Goal: Task Accomplishment & Management: Manage account settings

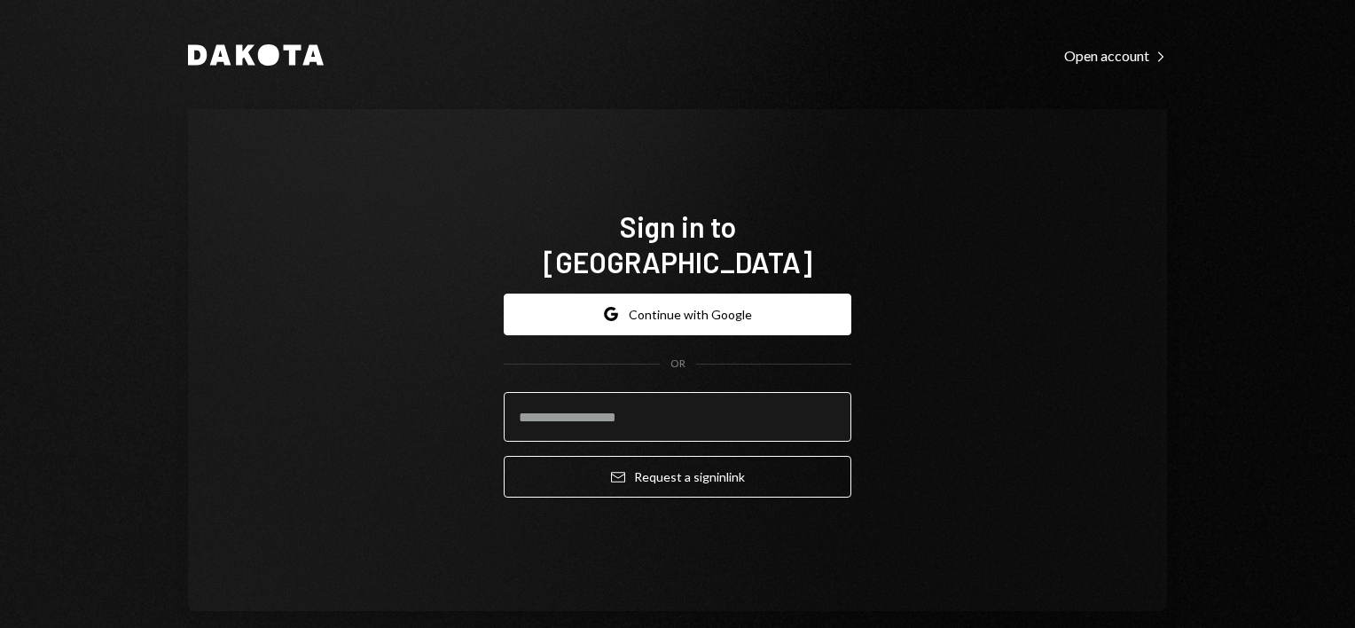
click at [676, 404] on input "email" at bounding box center [678, 417] width 348 height 50
type input "**********"
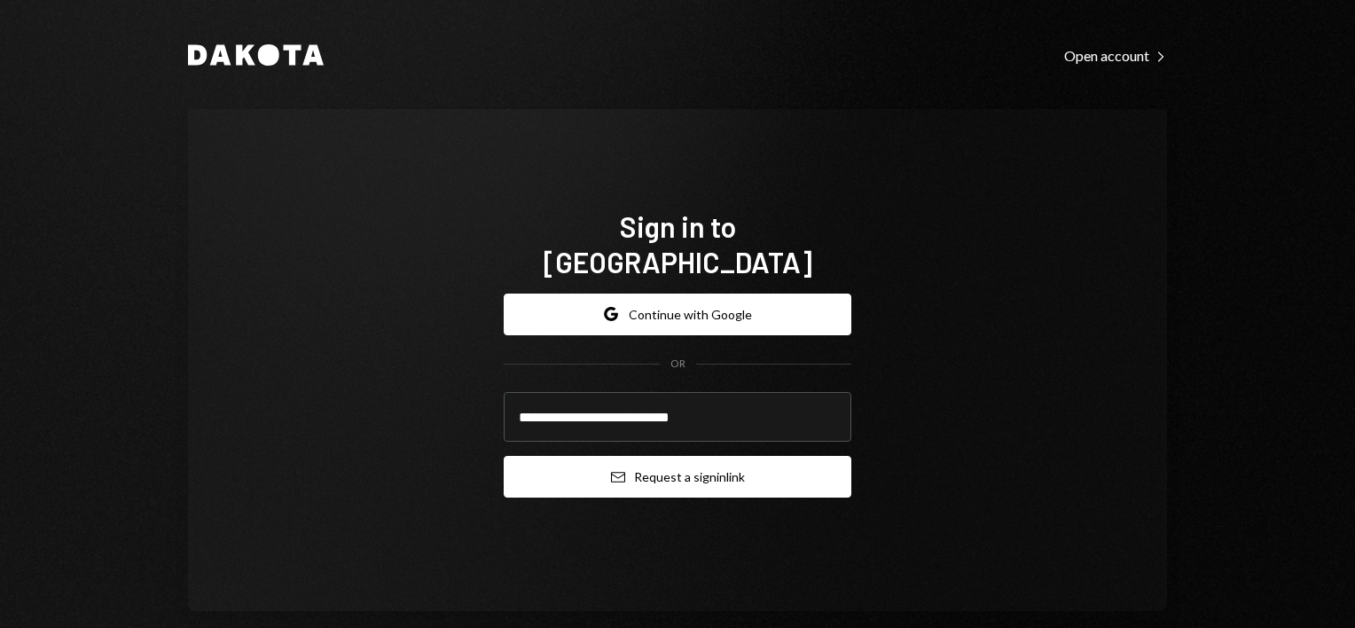
click at [673, 456] on button "Email Request a sign in link" at bounding box center [678, 477] width 348 height 42
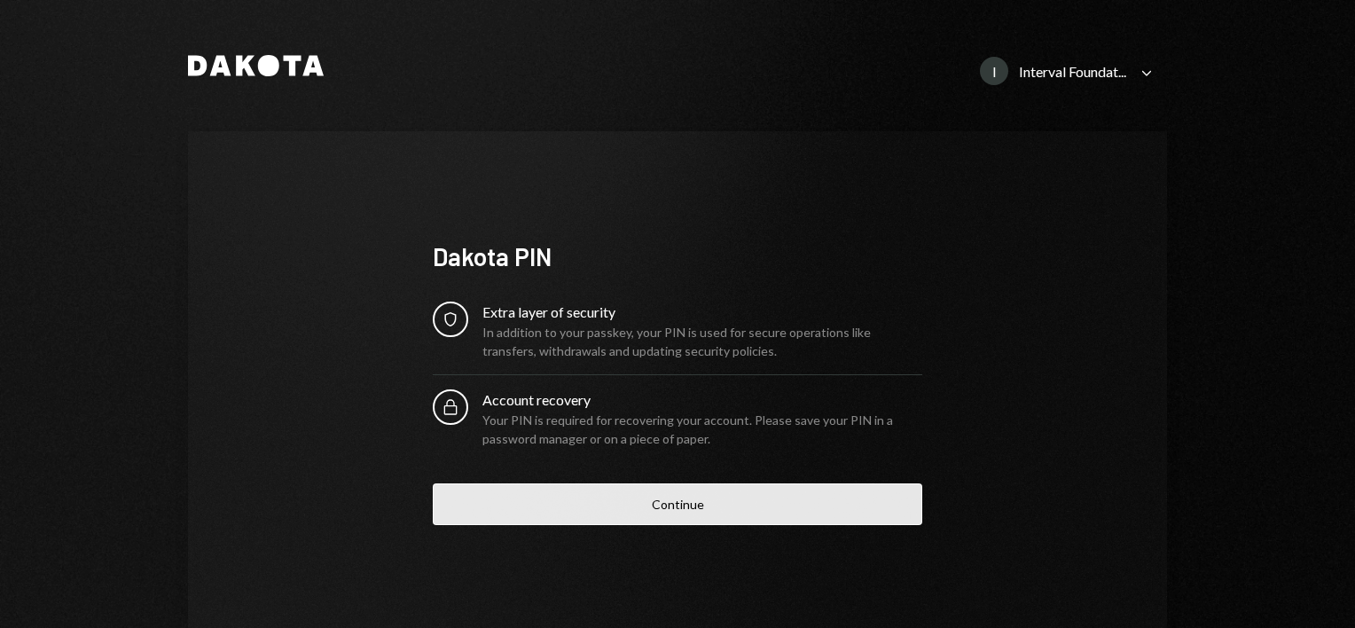
click at [717, 492] on button "Continue" at bounding box center [678, 504] width 490 height 42
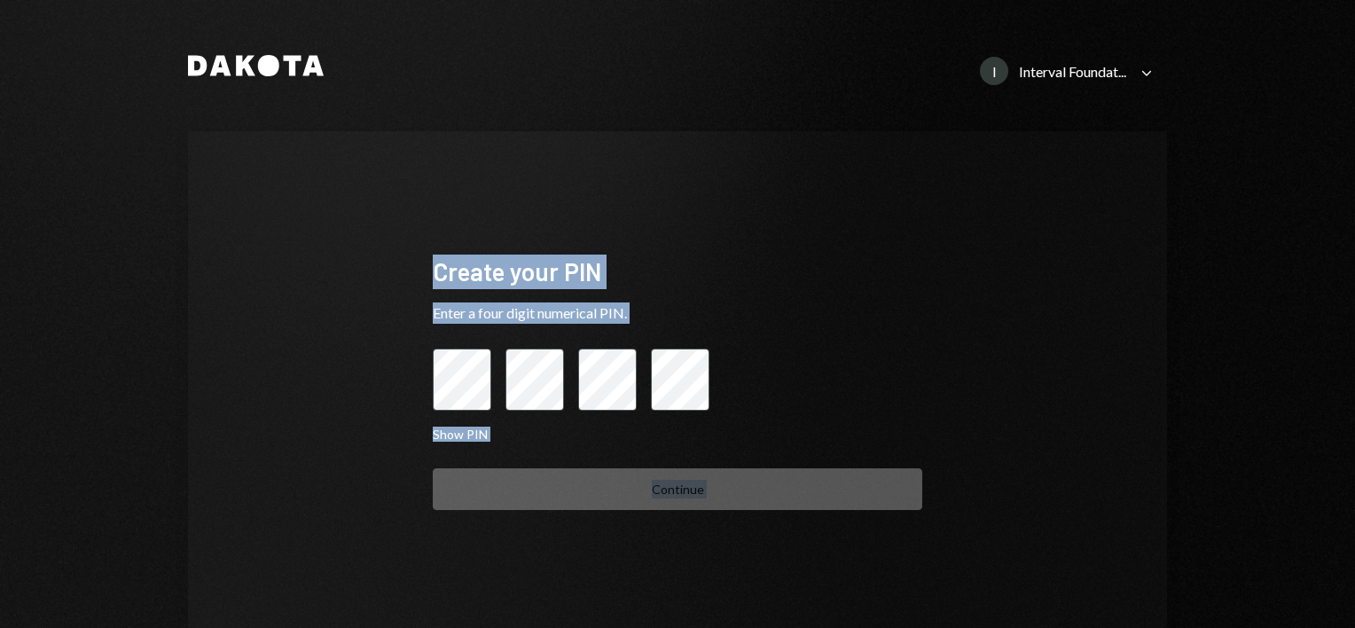
click at [717, 492] on div "Continue" at bounding box center [678, 489] width 490 height 42
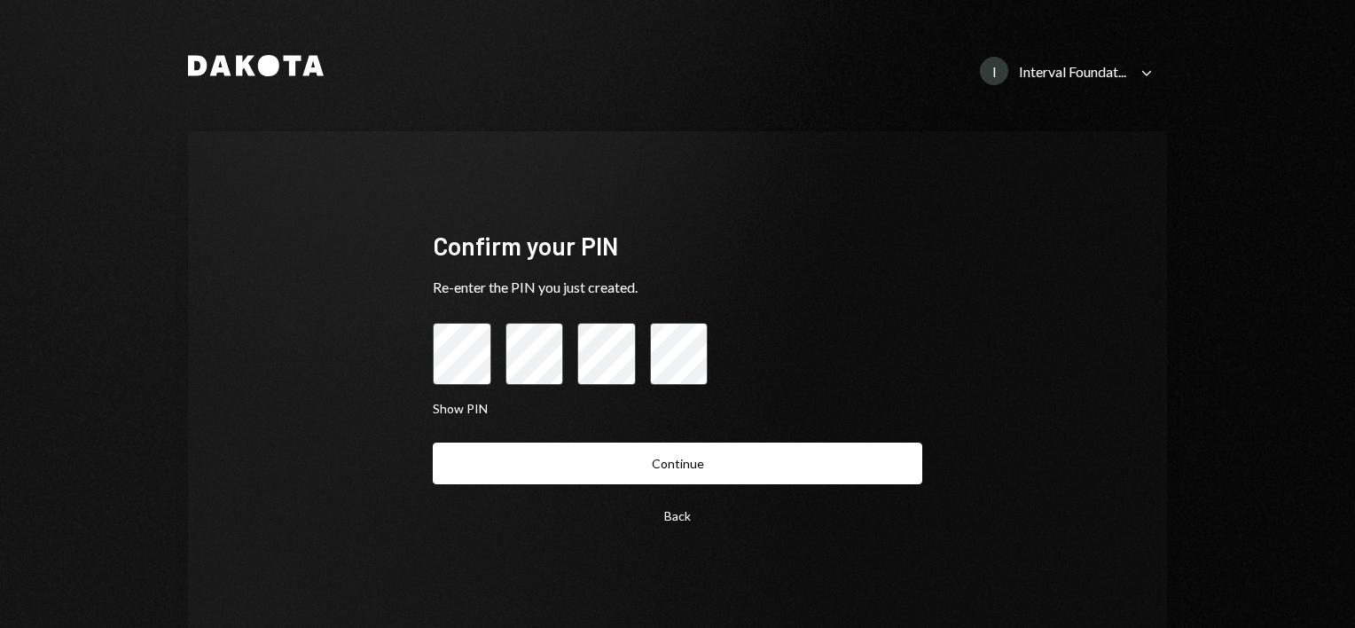
click at [433, 443] on button "Continue" at bounding box center [678, 464] width 490 height 42
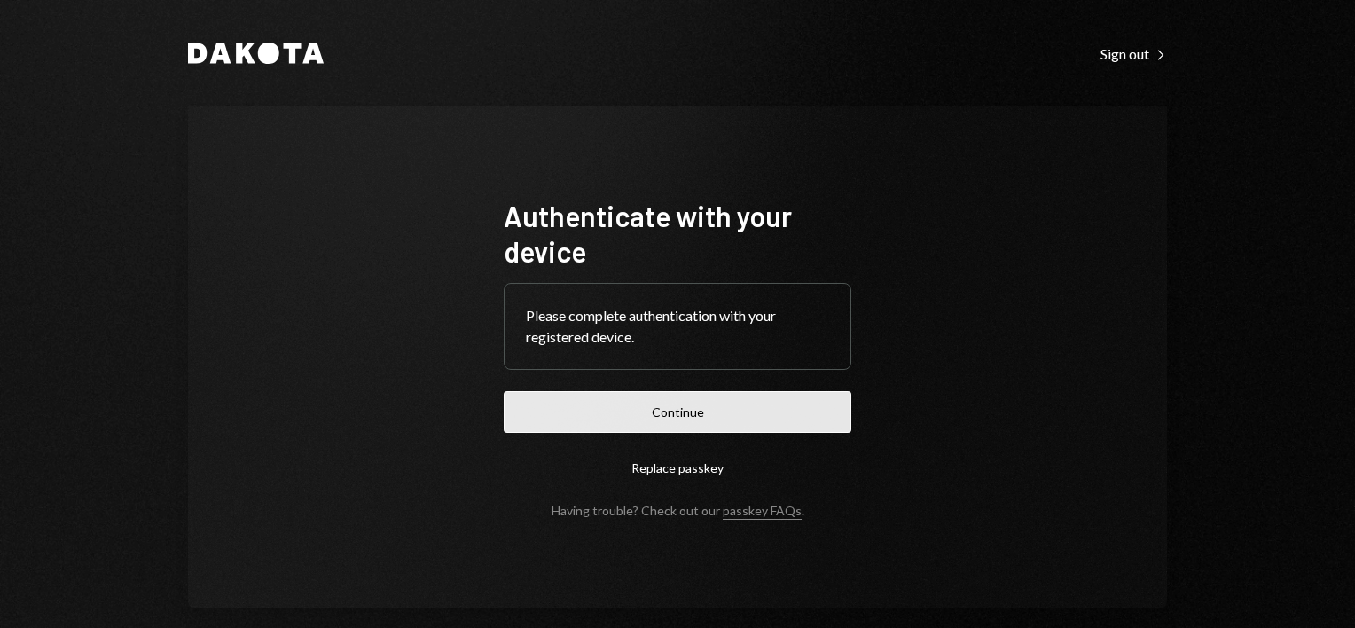
click at [668, 407] on button "Continue" at bounding box center [678, 412] width 348 height 42
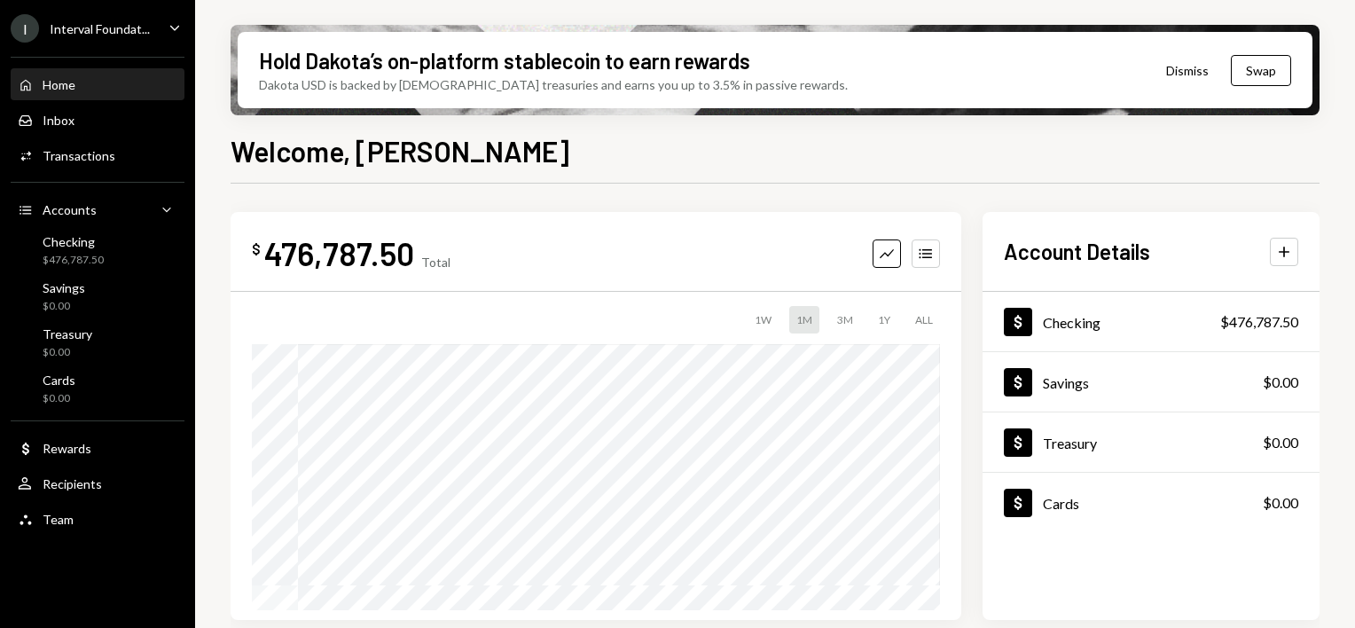
click at [132, 35] on div "Interval Foundat..." at bounding box center [100, 28] width 100 height 15
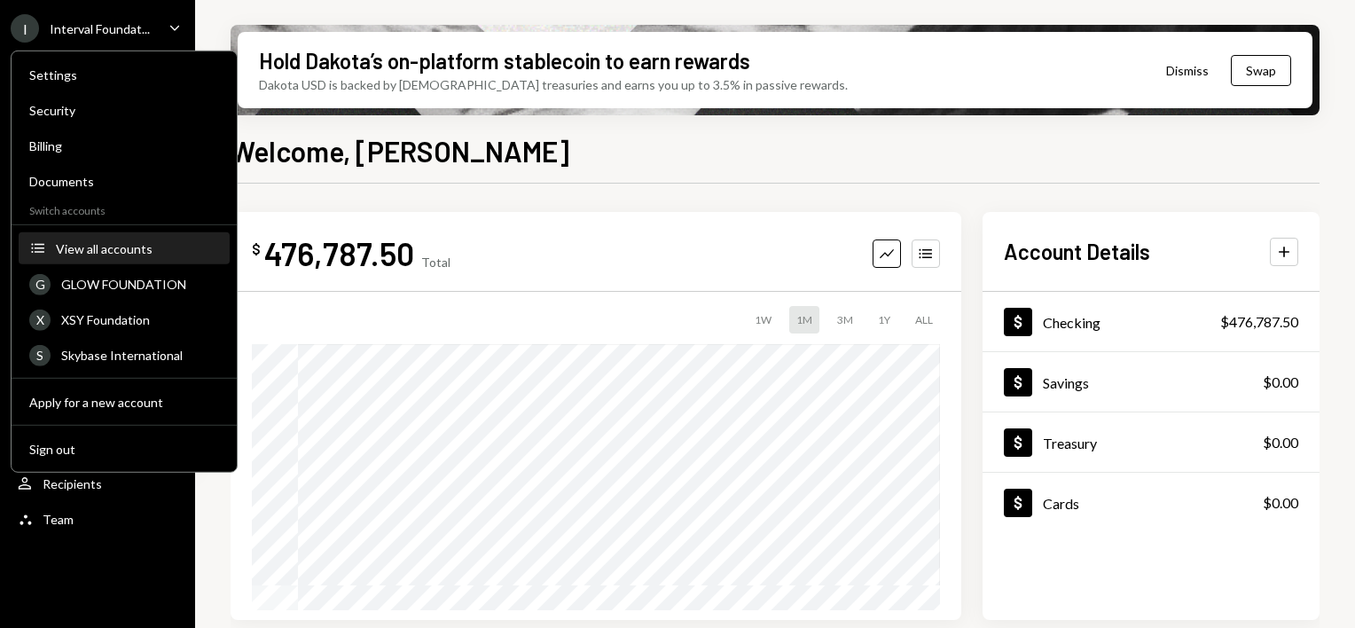
click at [106, 255] on div "View all accounts" at bounding box center [137, 247] width 163 height 15
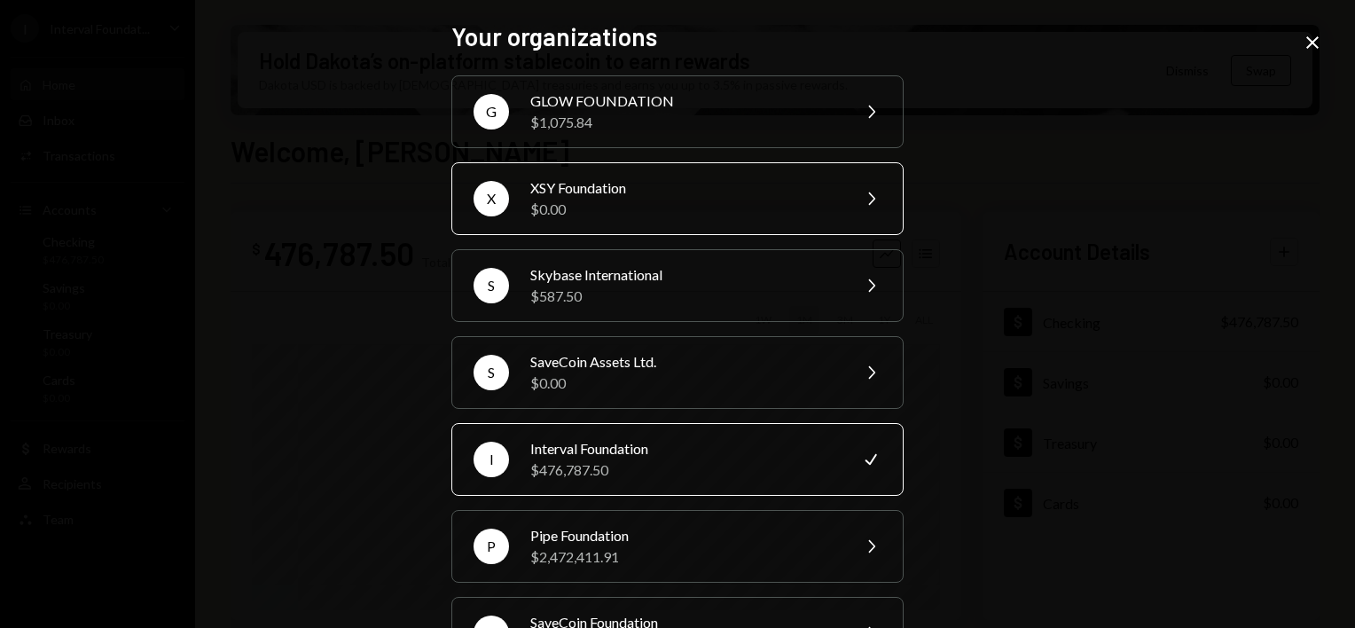
click at [640, 199] on div "$0.00" at bounding box center [684, 209] width 309 height 21
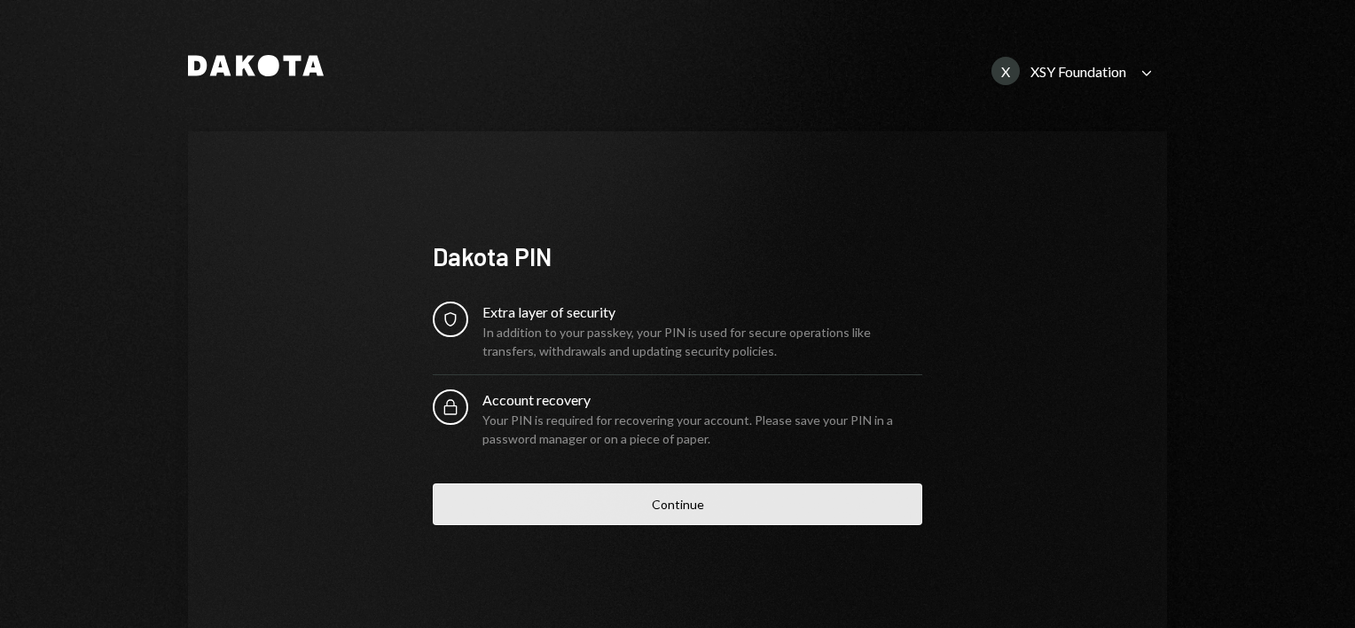
click at [716, 486] on button "Continue" at bounding box center [678, 504] width 490 height 42
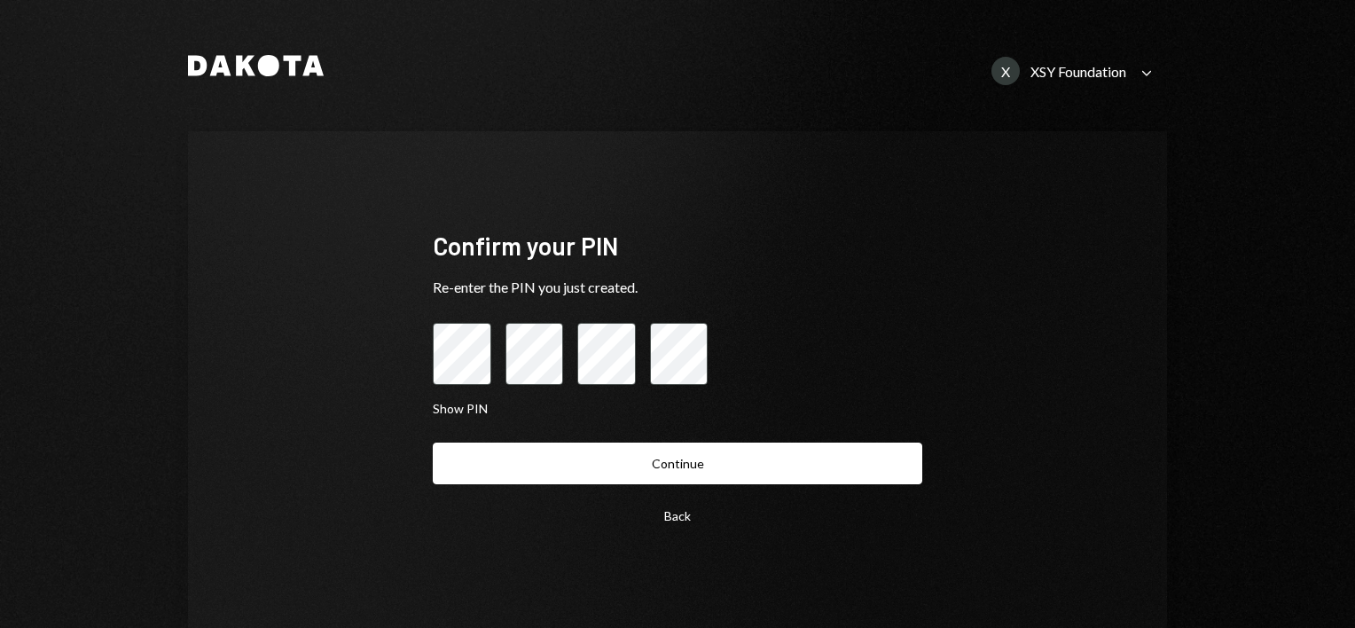
click at [433, 443] on button "Continue" at bounding box center [678, 464] width 490 height 42
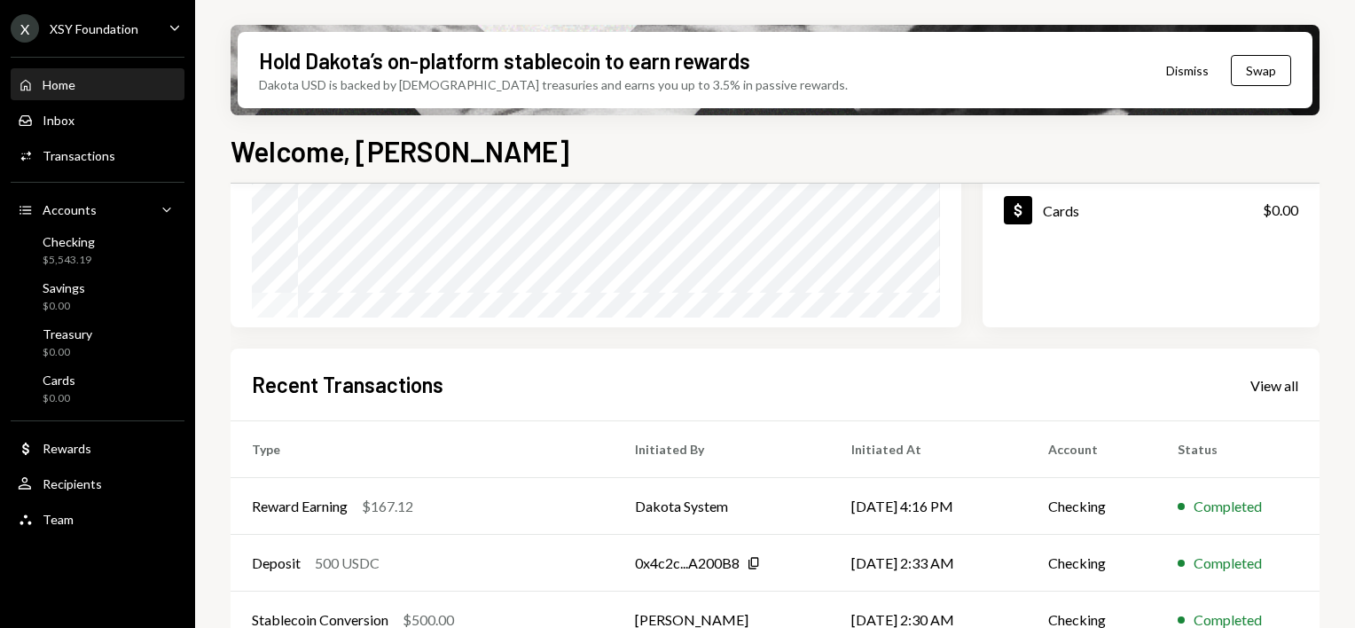
scroll to position [396, 0]
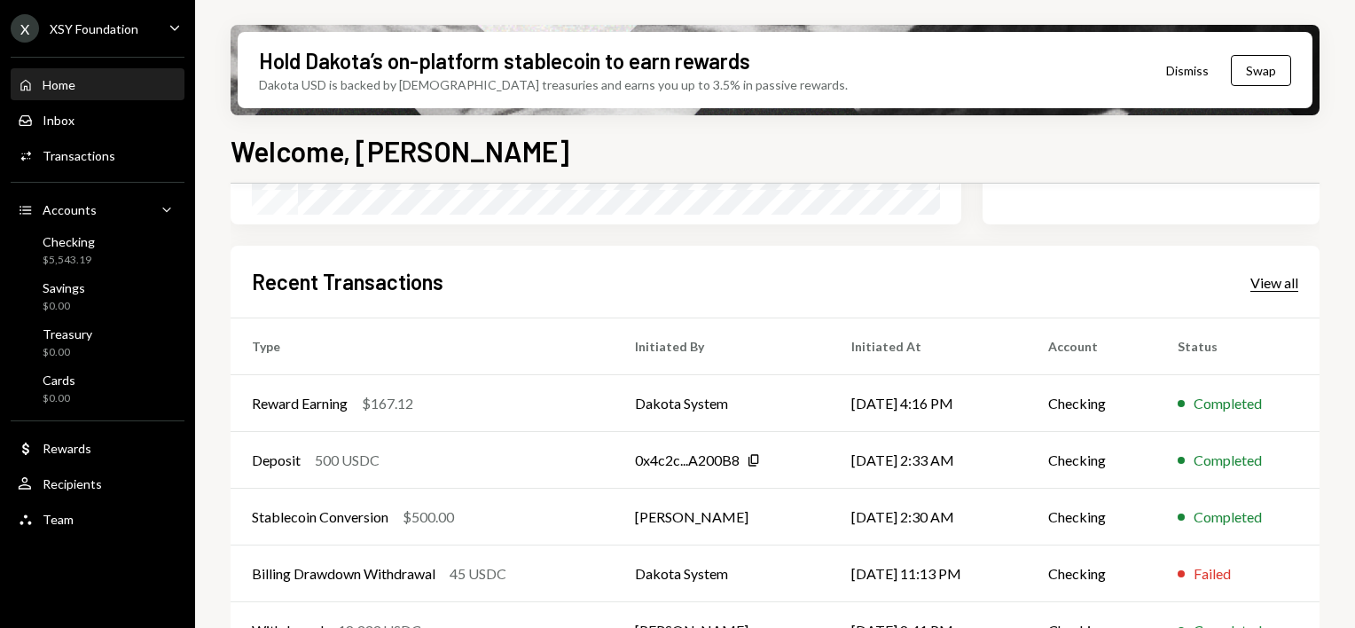
click at [1292, 277] on div "View all" at bounding box center [1274, 283] width 48 height 18
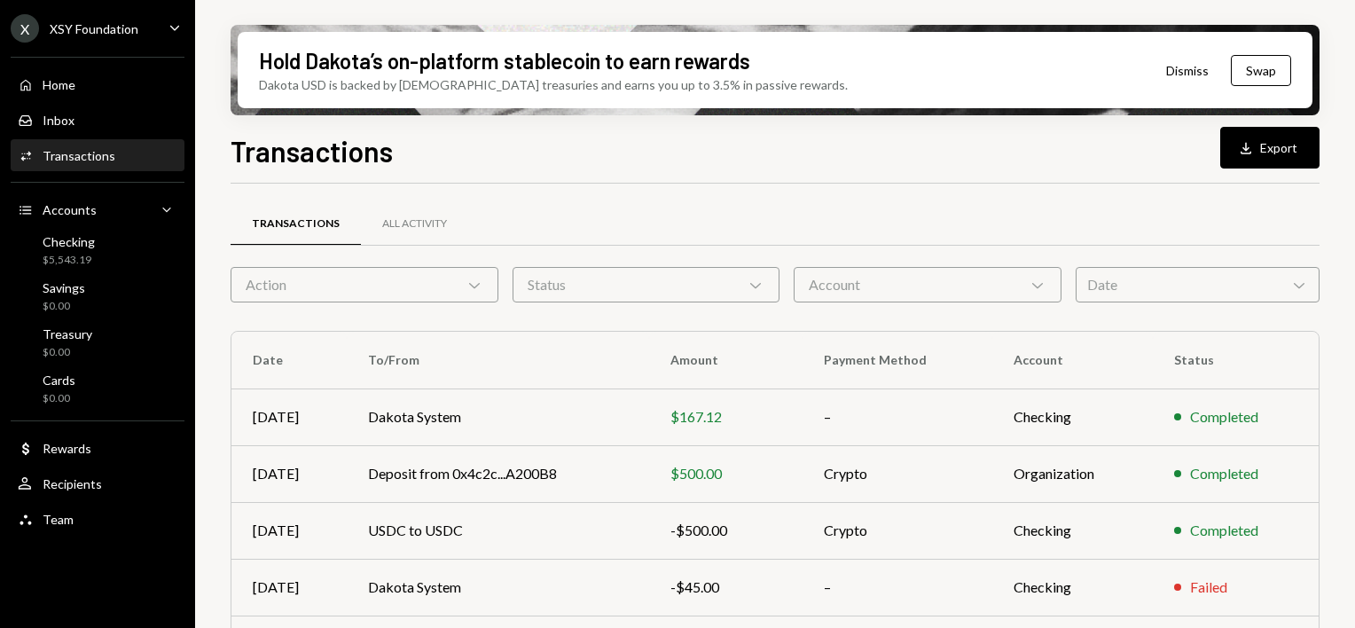
click at [1168, 278] on div "Date Chevron Down" at bounding box center [1198, 284] width 244 height 35
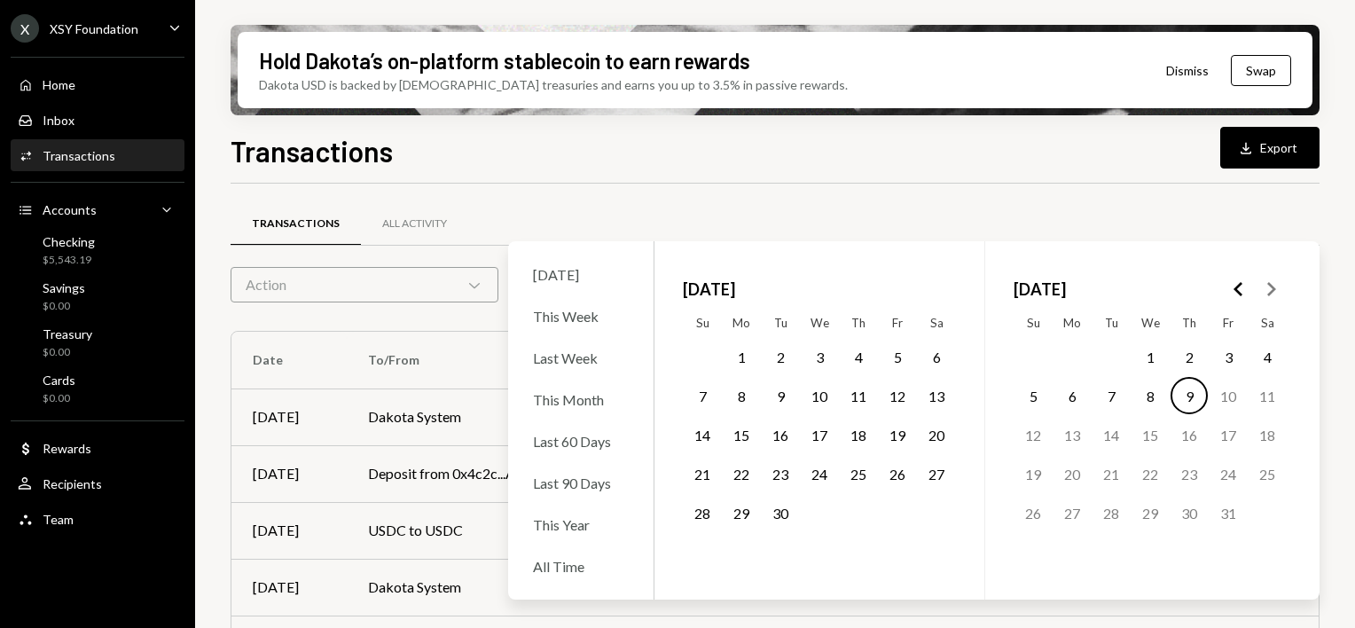
click at [1150, 355] on button "1" at bounding box center [1150, 356] width 37 height 37
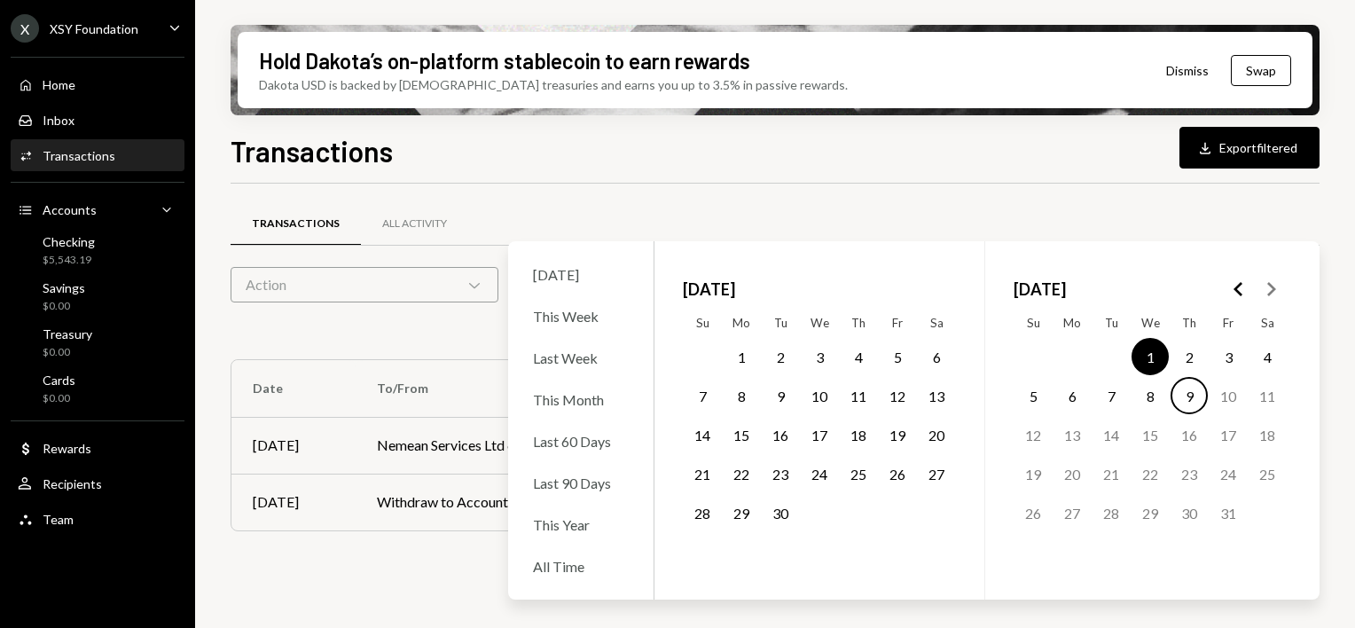
click at [1187, 388] on button "9" at bounding box center [1189, 395] width 37 height 37
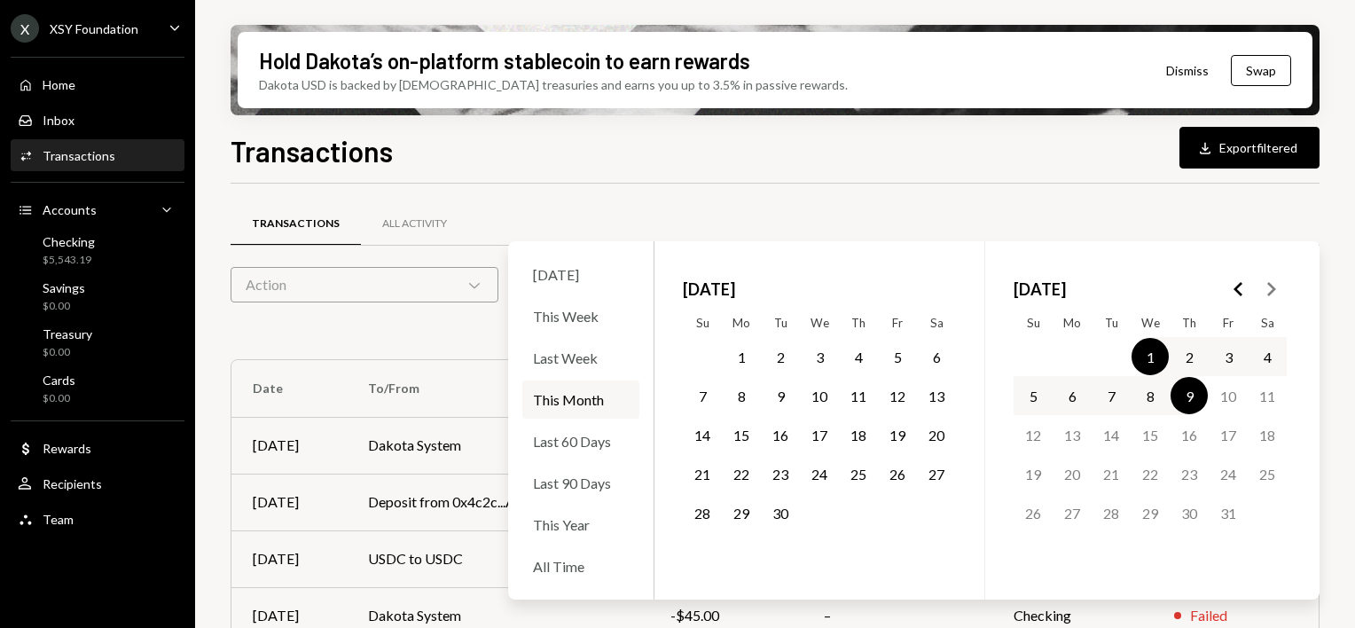
click at [1100, 213] on div "Transactions All Activity" at bounding box center [775, 223] width 1089 height 45
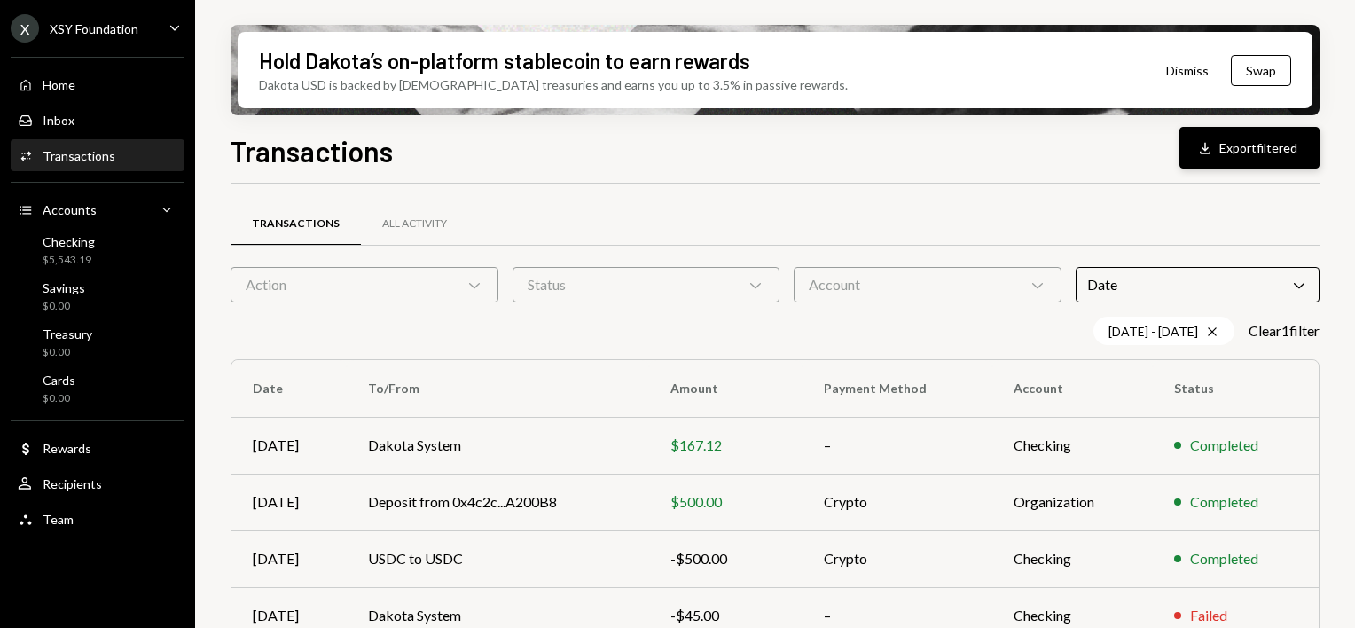
click at [1239, 149] on button "Download Export filtered" at bounding box center [1249, 148] width 140 height 42
click at [752, 172] on div "Transactions Download Export filtered Transactions All Activity Action Chevron …" at bounding box center [775, 430] width 1089 height 603
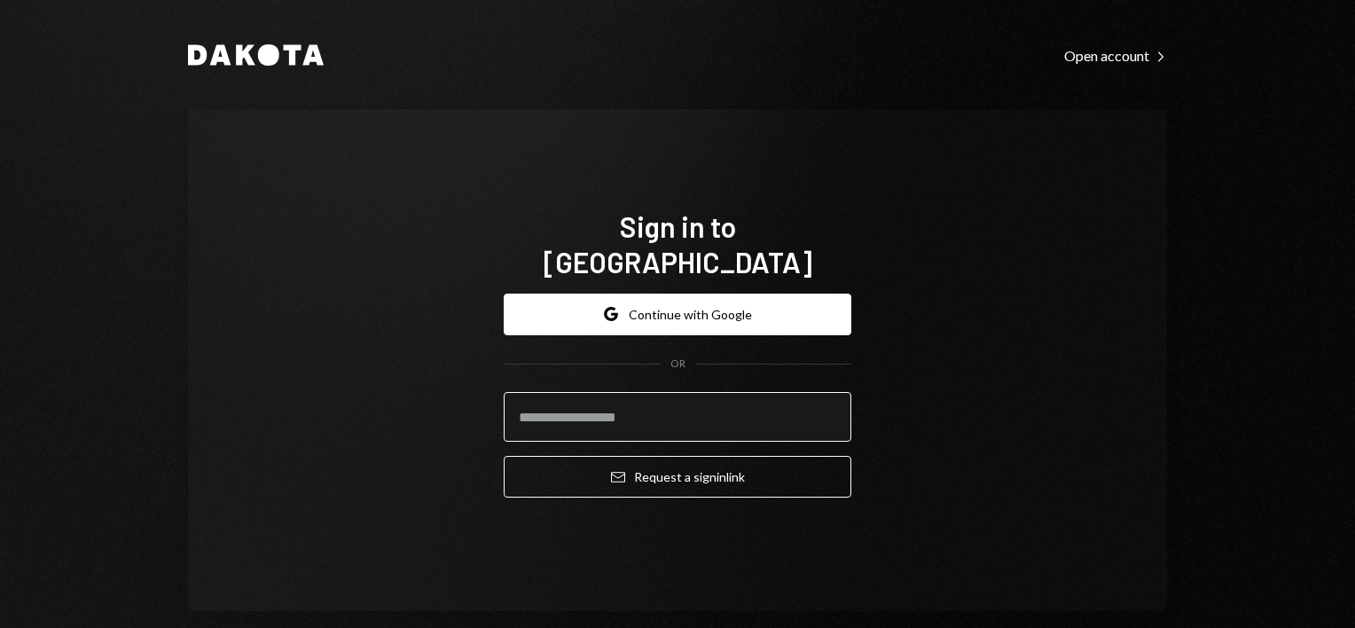
click at [635, 410] on input "email" at bounding box center [678, 417] width 348 height 50
type input "**********"
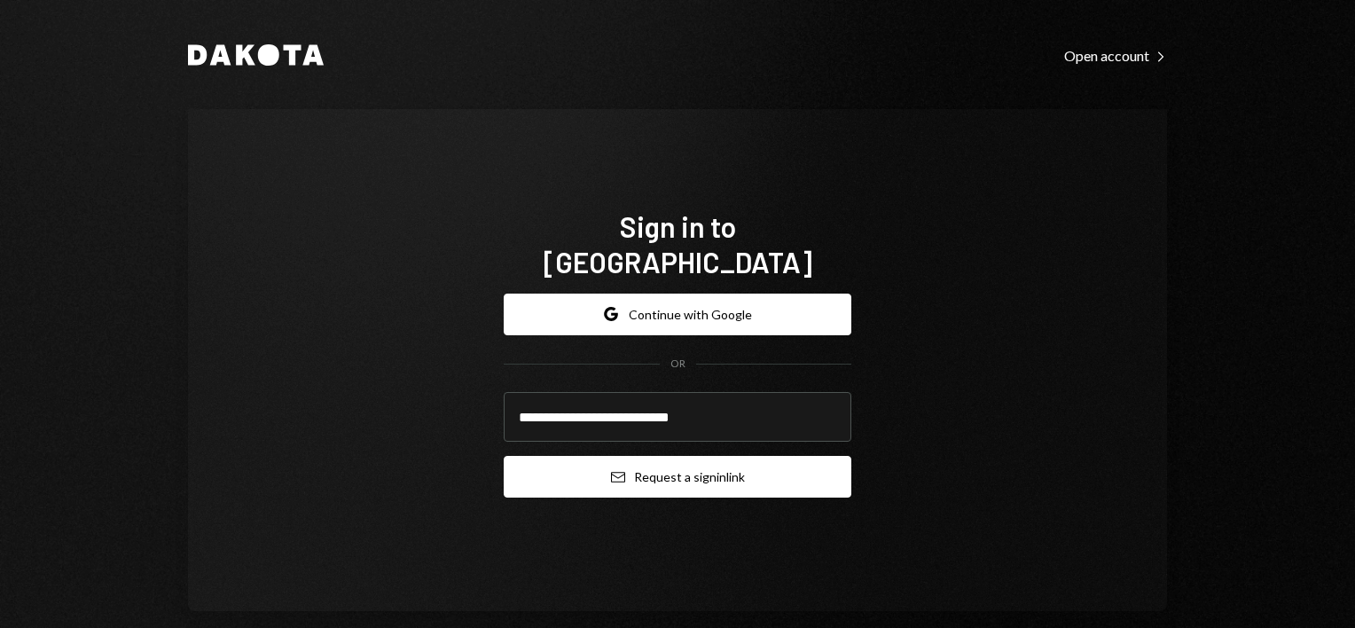
click at [756, 458] on button "Email Request a sign in link" at bounding box center [678, 477] width 348 height 42
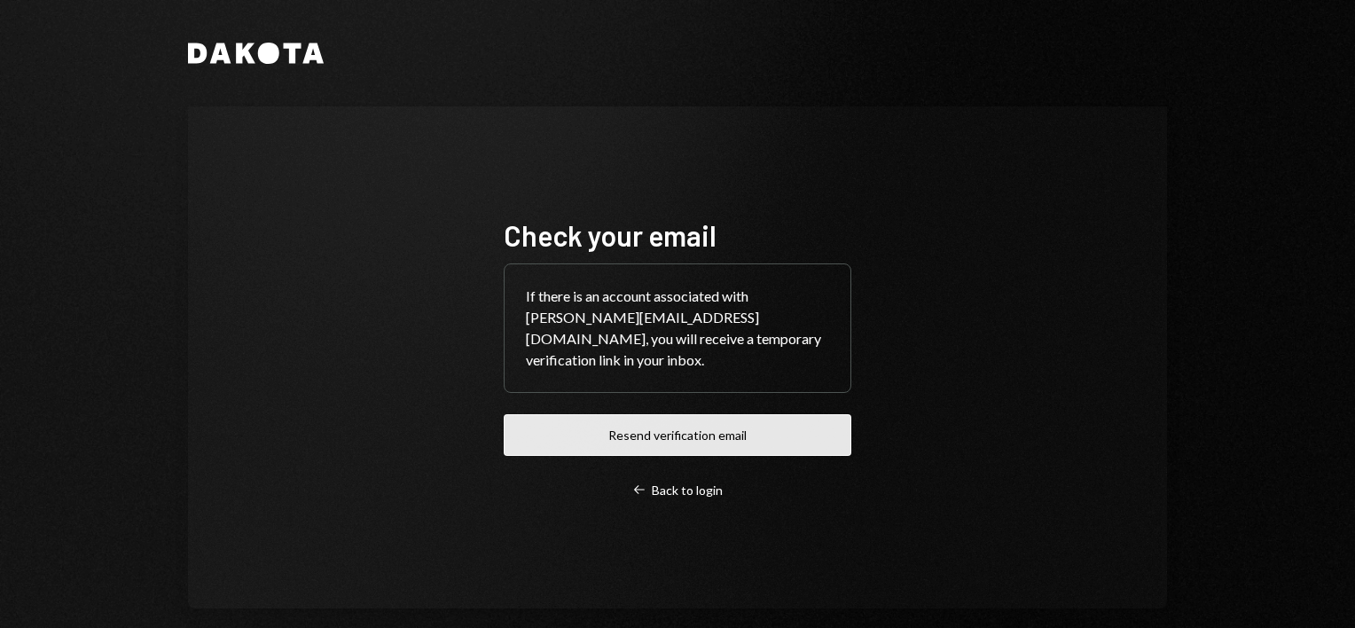
click at [634, 426] on button "Resend verification email" at bounding box center [678, 435] width 348 height 42
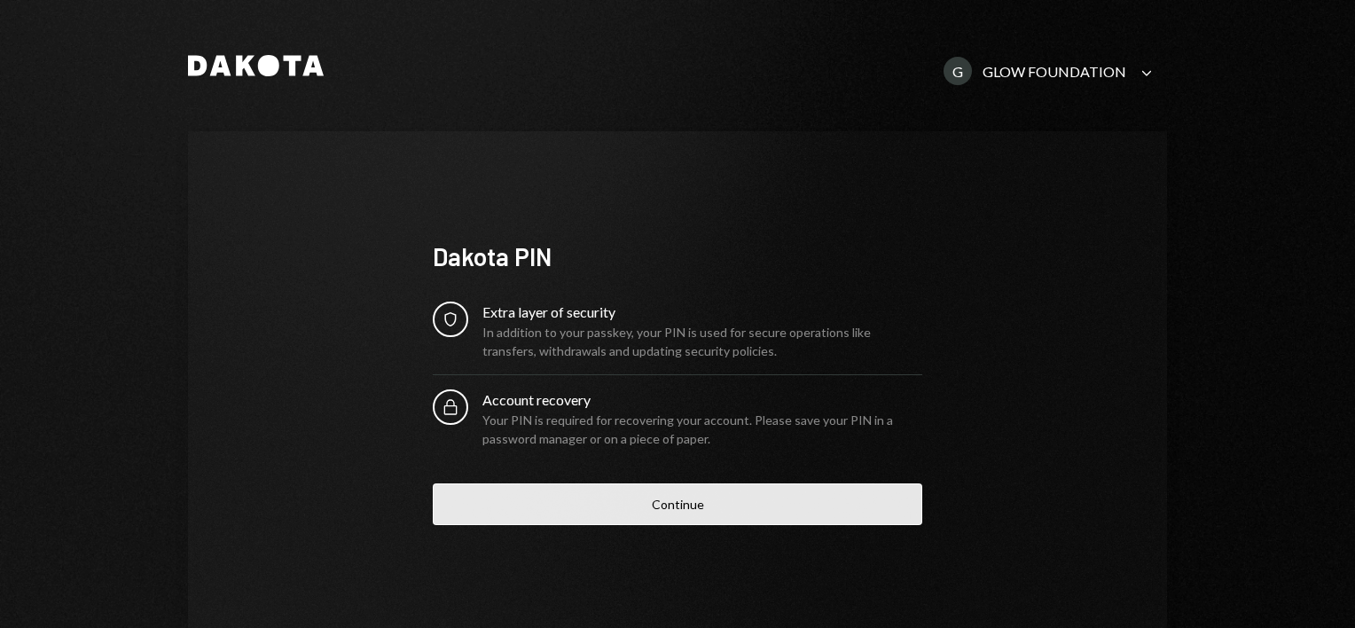
click at [705, 509] on button "Continue" at bounding box center [678, 504] width 490 height 42
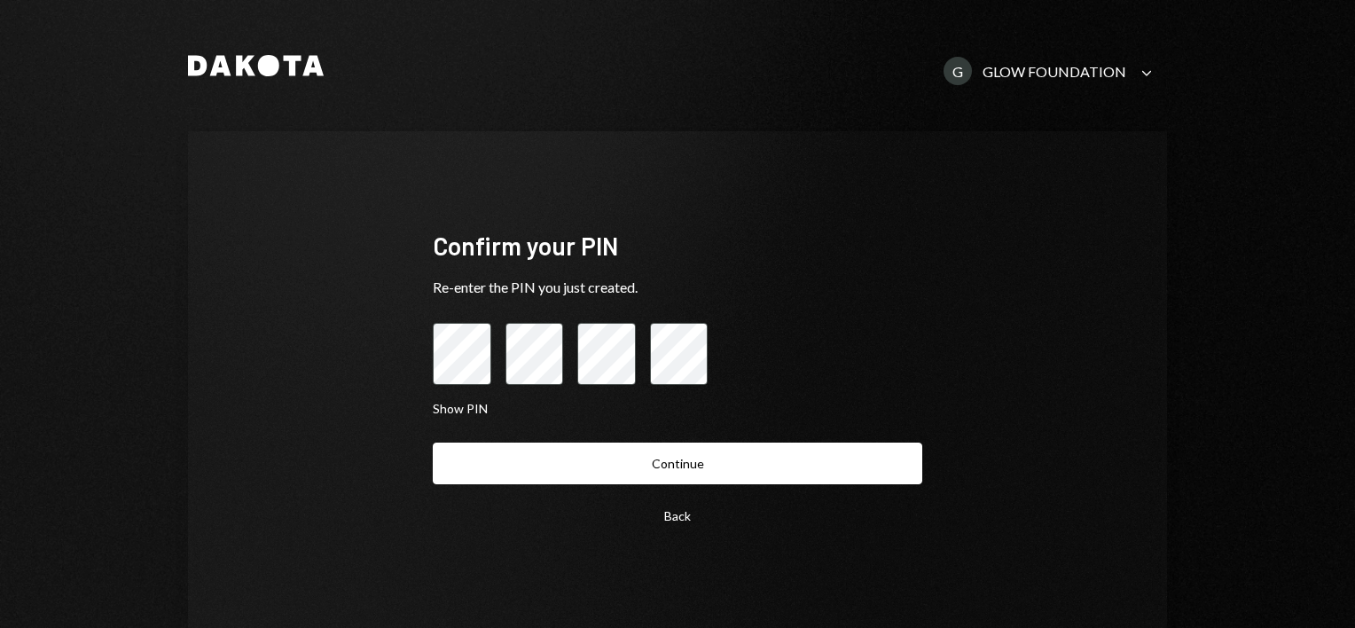
click at [433, 443] on button "Continue" at bounding box center [678, 464] width 490 height 42
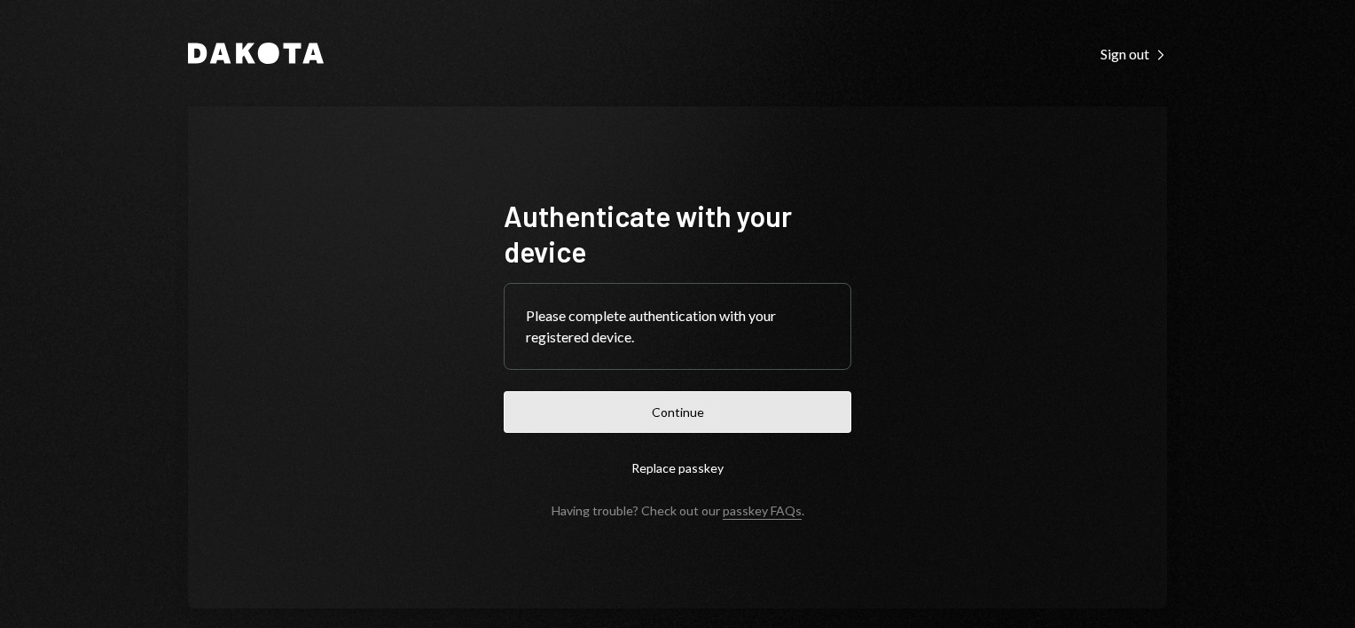
click at [669, 406] on button "Continue" at bounding box center [678, 412] width 348 height 42
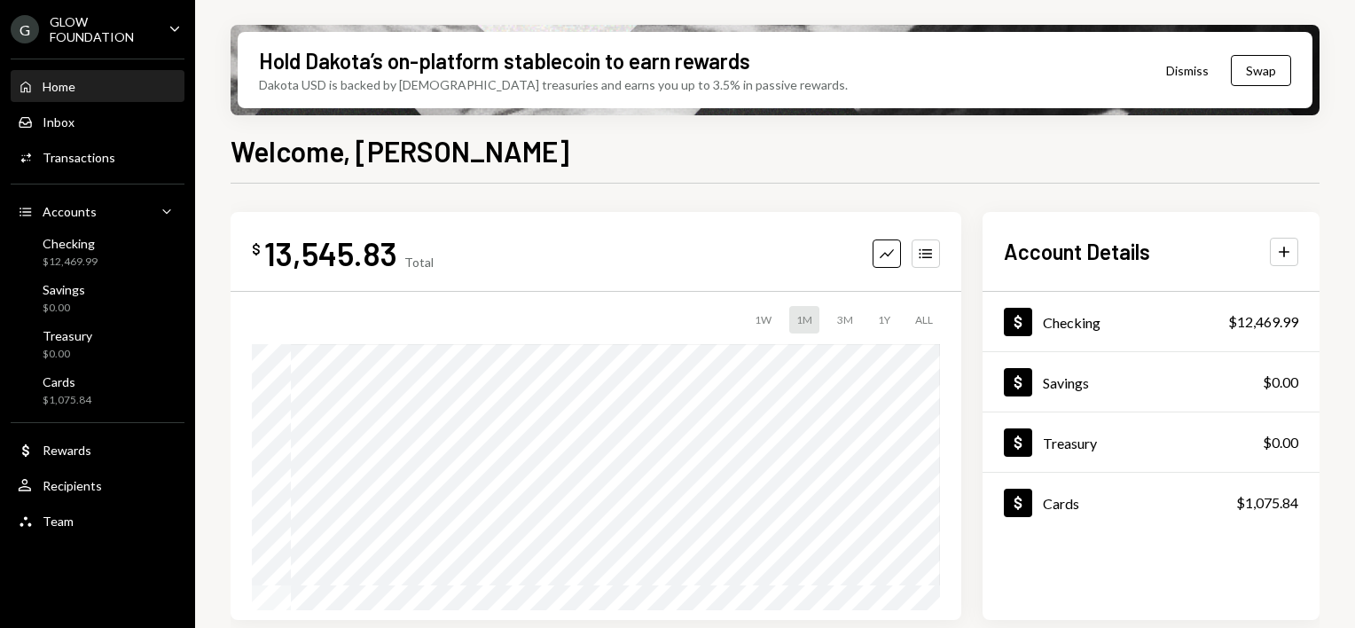
click at [165, 23] on icon "Caret Down" at bounding box center [175, 29] width 20 height 20
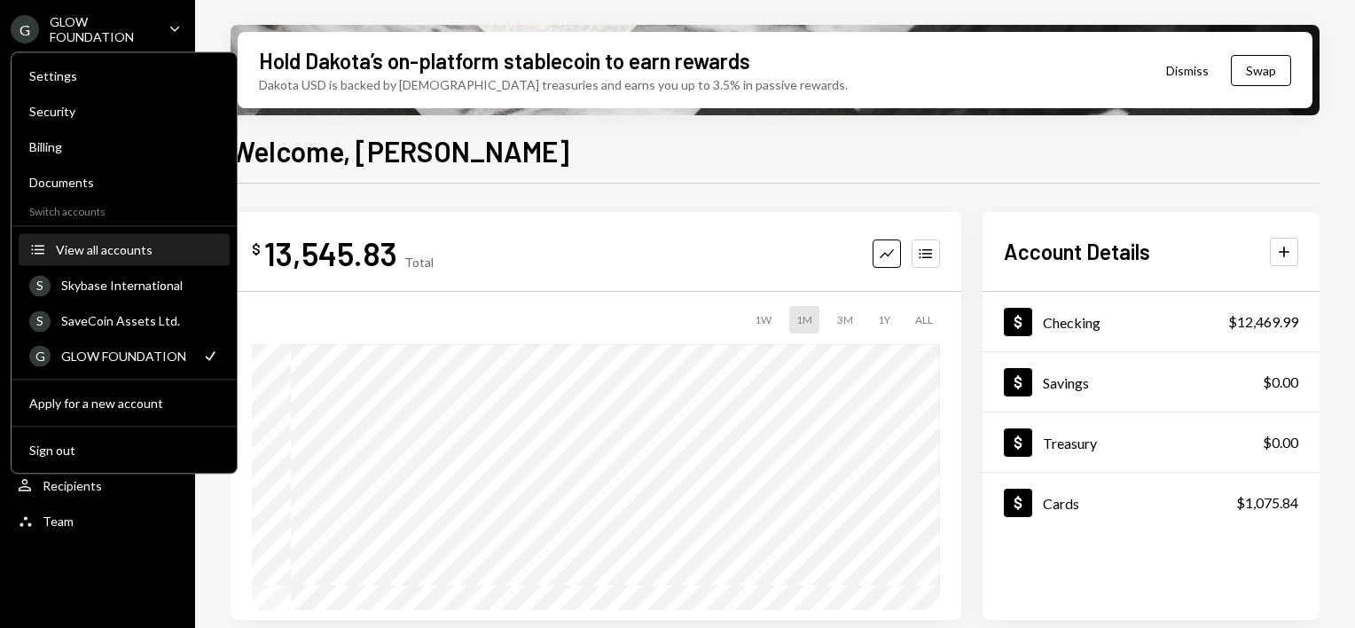
click at [98, 247] on div "View all accounts" at bounding box center [137, 249] width 163 height 15
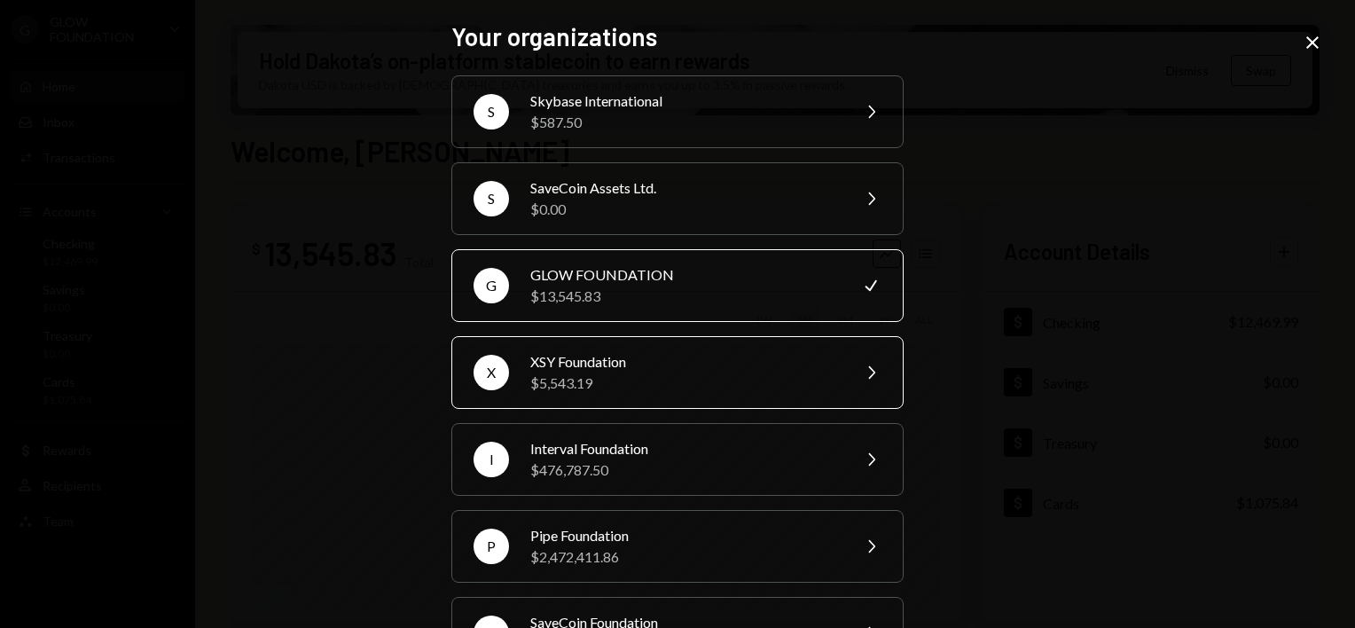
click at [590, 362] on div "XSY Foundation" at bounding box center [684, 361] width 309 height 21
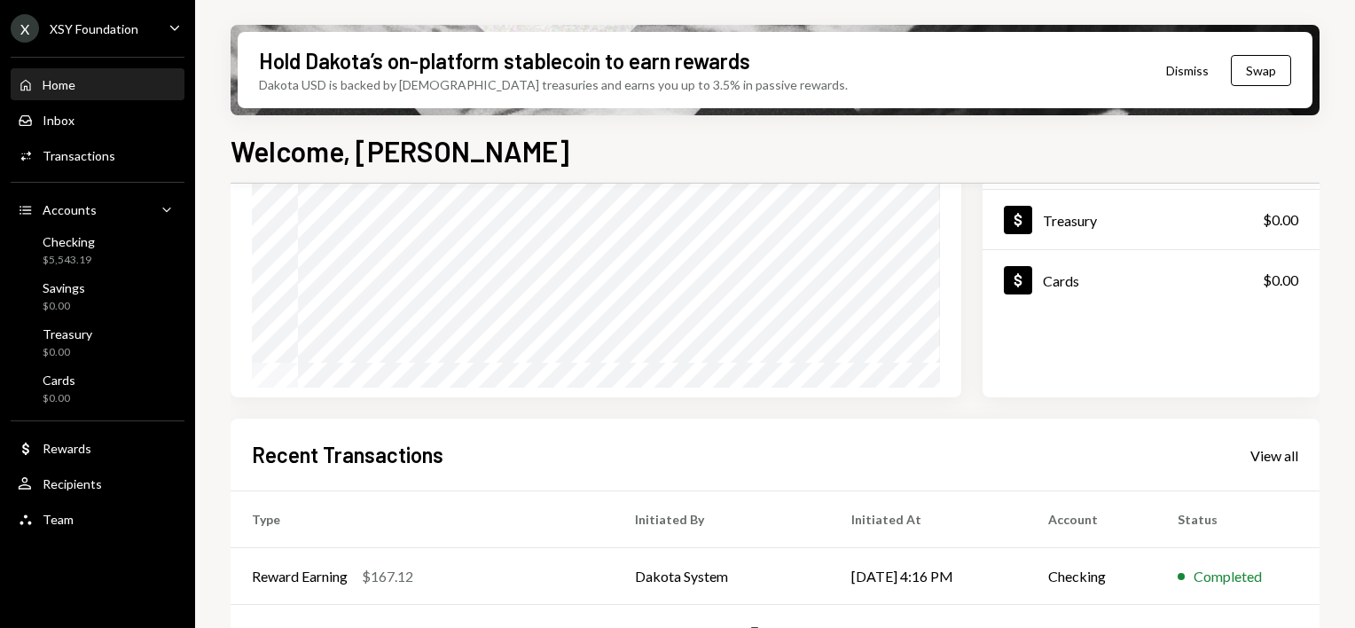
scroll to position [441, 0]
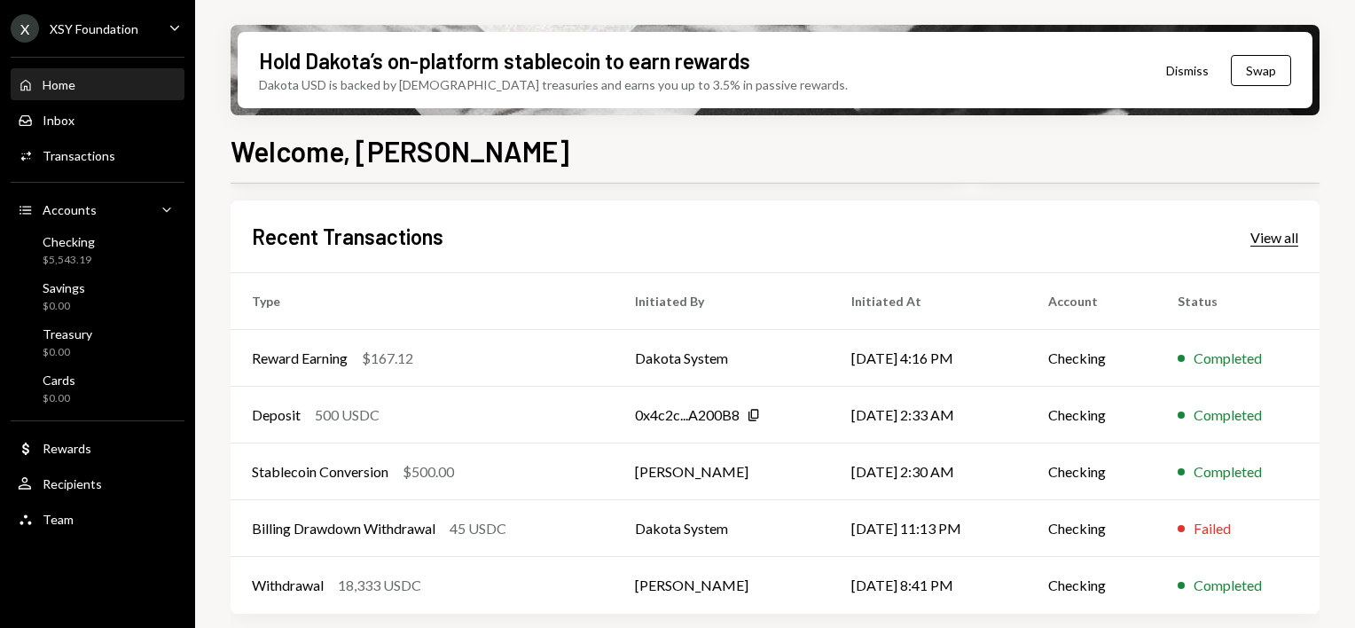
click at [1289, 233] on div "View all" at bounding box center [1274, 238] width 48 height 18
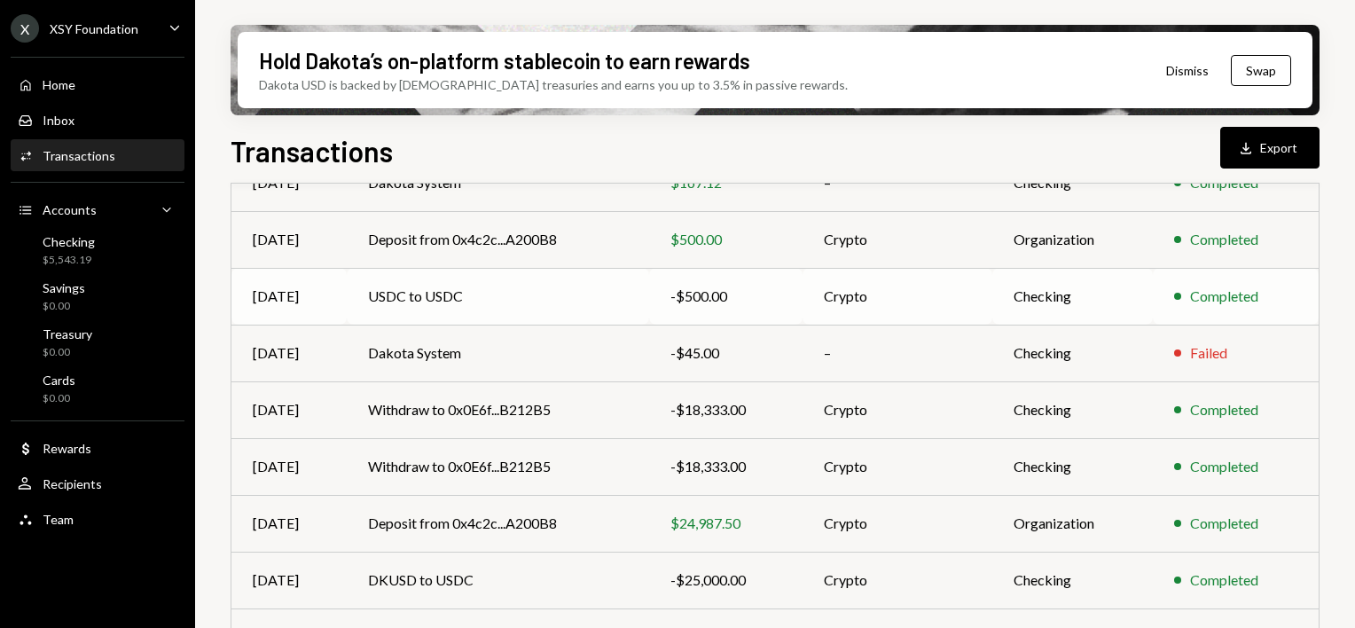
scroll to position [381, 0]
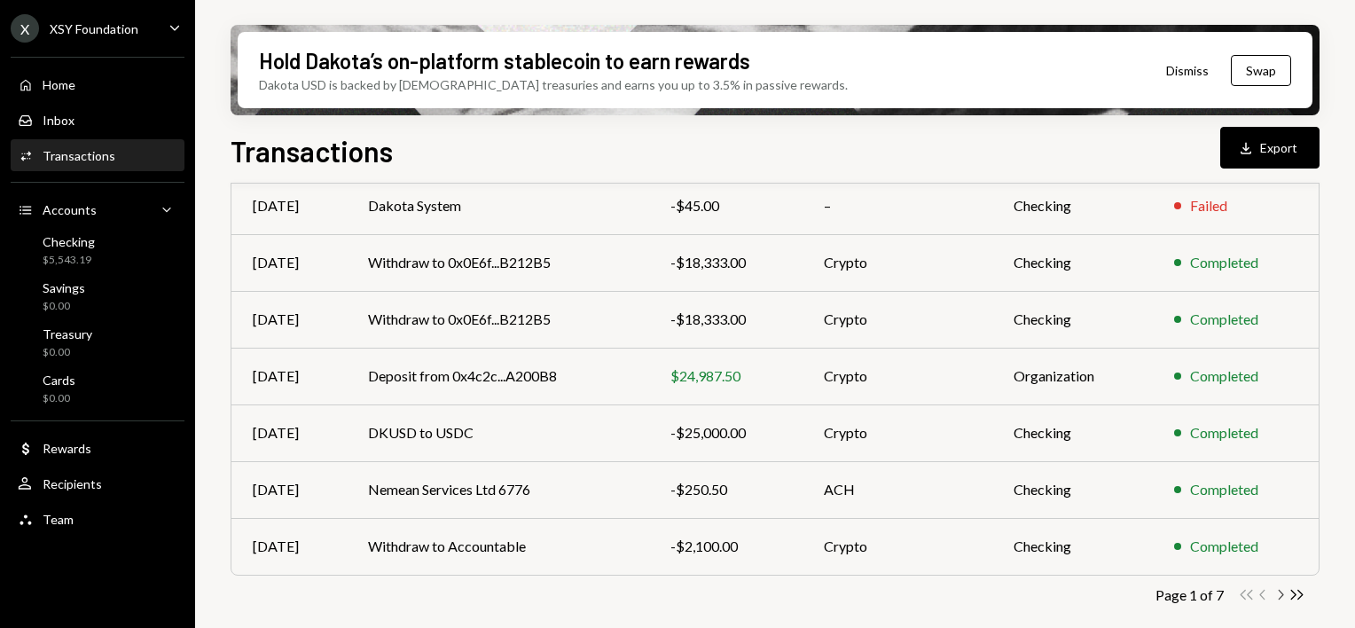
click at [1280, 595] on icon "Chevron Right" at bounding box center [1280, 594] width 17 height 17
